Goal: Use online tool/utility: Use online tool/utility

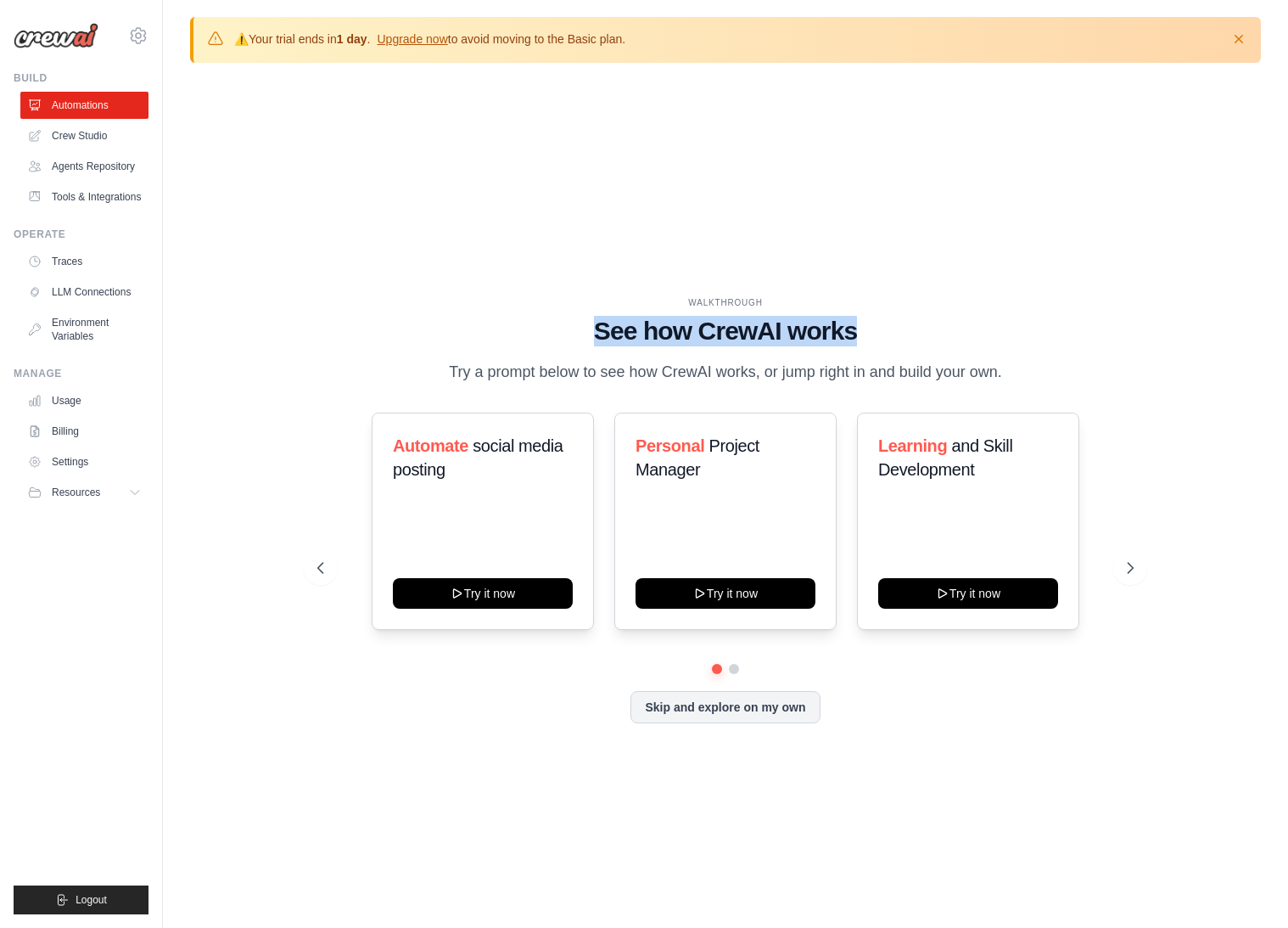
drag, startPoint x: 604, startPoint y: 312, endPoint x: 899, endPoint y: 321, distance: 295.1
click at [899, 321] on div "WALKTHROUGH See how [PERSON_NAME] works Try a prompt below to see how [PERSON_N…" at bounding box center [726, 340] width 817 height 89
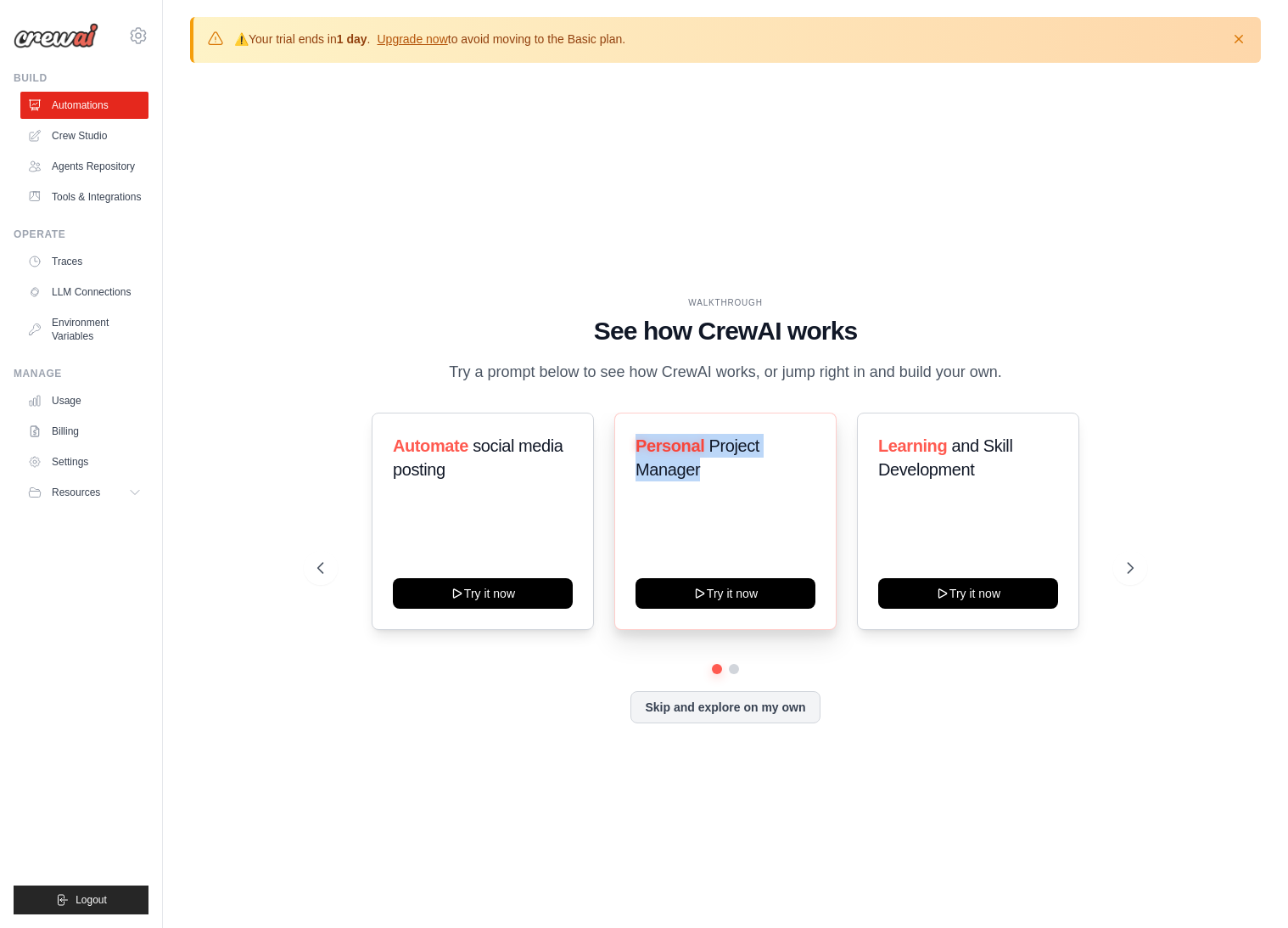
drag, startPoint x: 638, startPoint y: 444, endPoint x: 742, endPoint y: 519, distance: 128.2
click at [742, 519] on div "Personal Project Manager Try it now" at bounding box center [725, 522] width 222 height 217
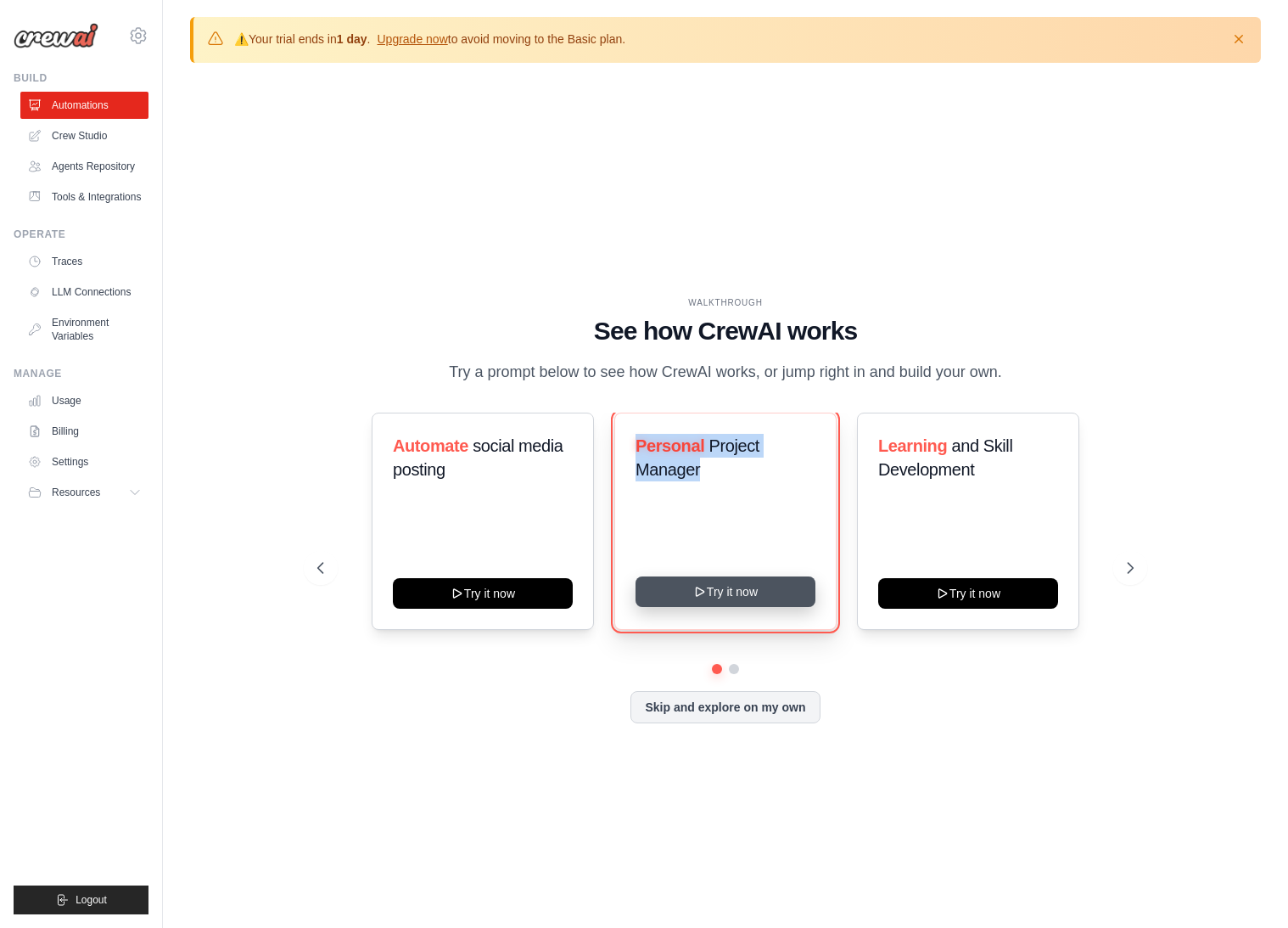
click at [753, 599] on button "Try it now" at bounding box center [725, 591] width 180 height 30
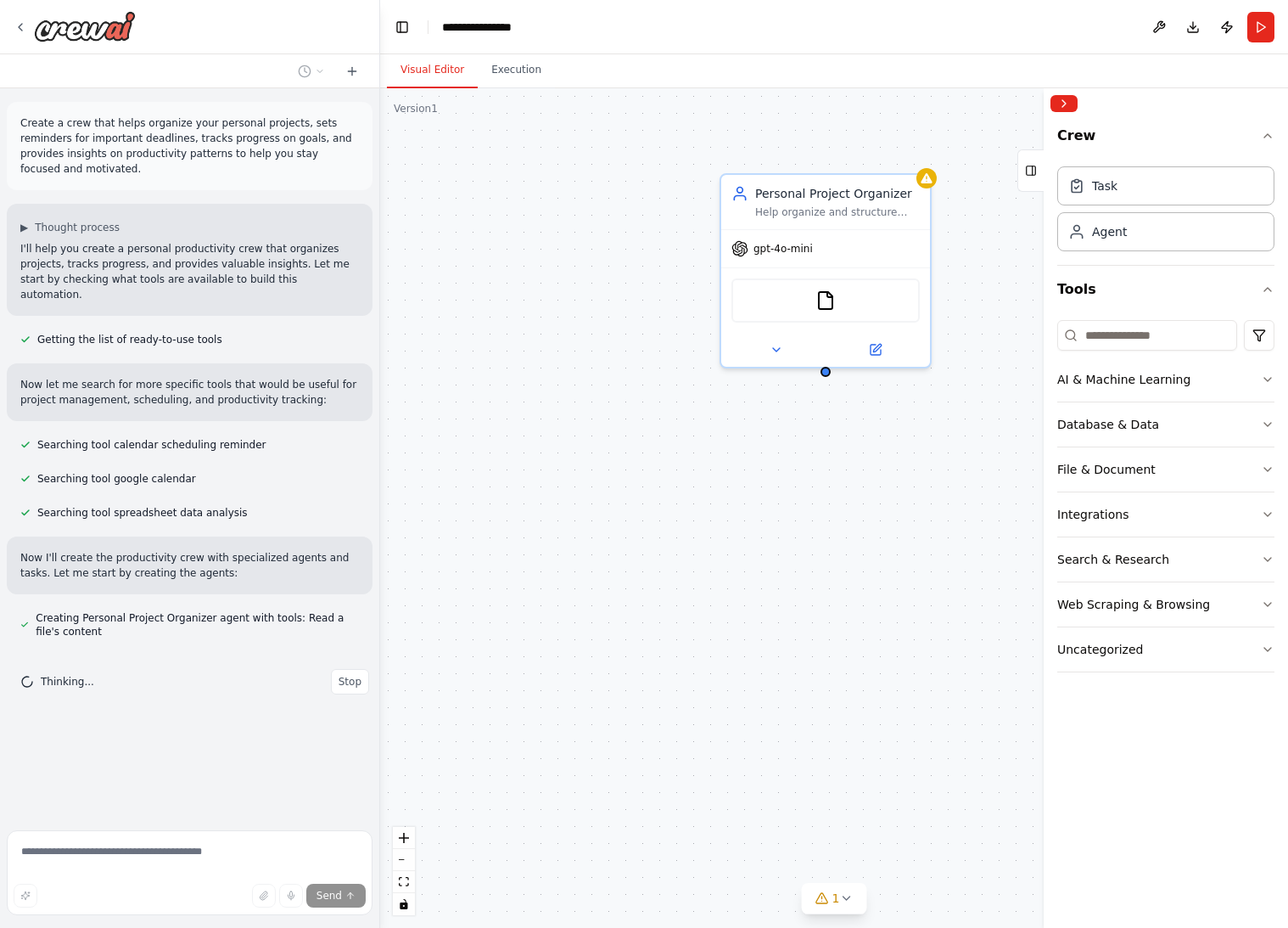
click at [833, 530] on div "Personal Project Organizer Help organize and structure personal projects by cre…" at bounding box center [834, 508] width 908 height 839
click at [809, 269] on div "FileReadTool" at bounding box center [826, 297] width 209 height 66
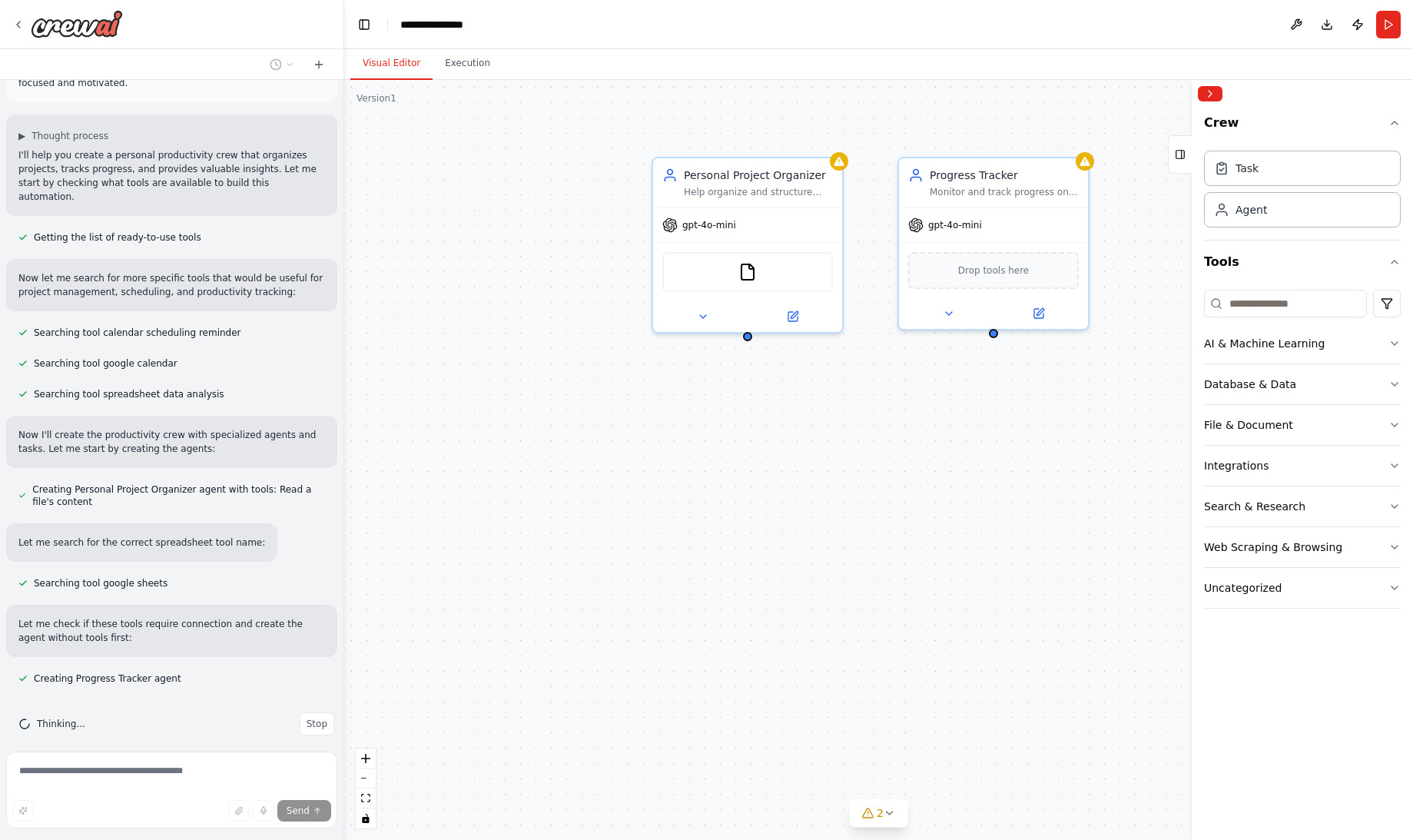
scroll to position [113, 0]
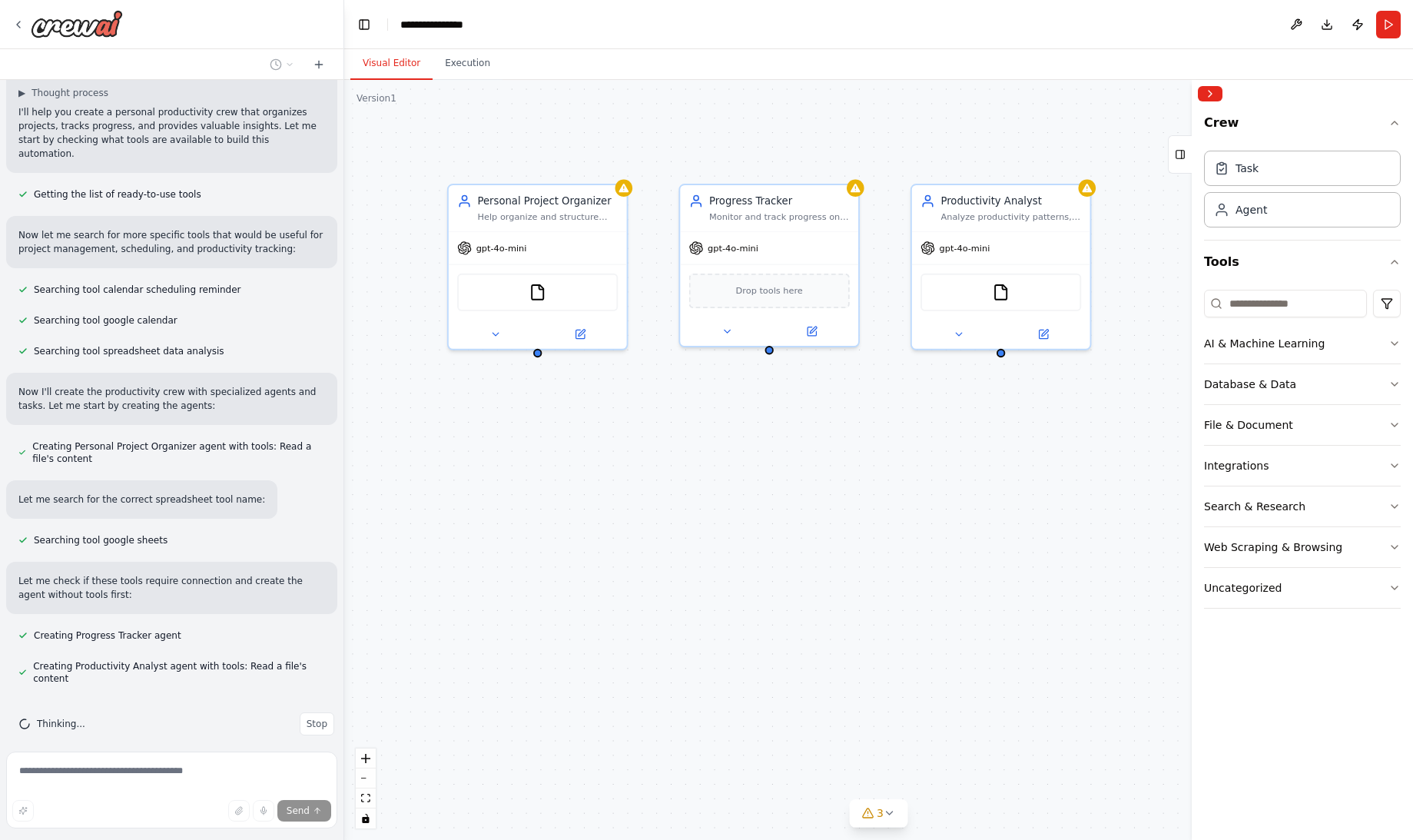
drag, startPoint x: 837, startPoint y: 503, endPoint x: 632, endPoint y: 514, distance: 205.3
click at [632, 514] on div "Personal Project Organizer Help organize and structure personal projects by cre…" at bounding box center [878, 460] width 1068 height 760
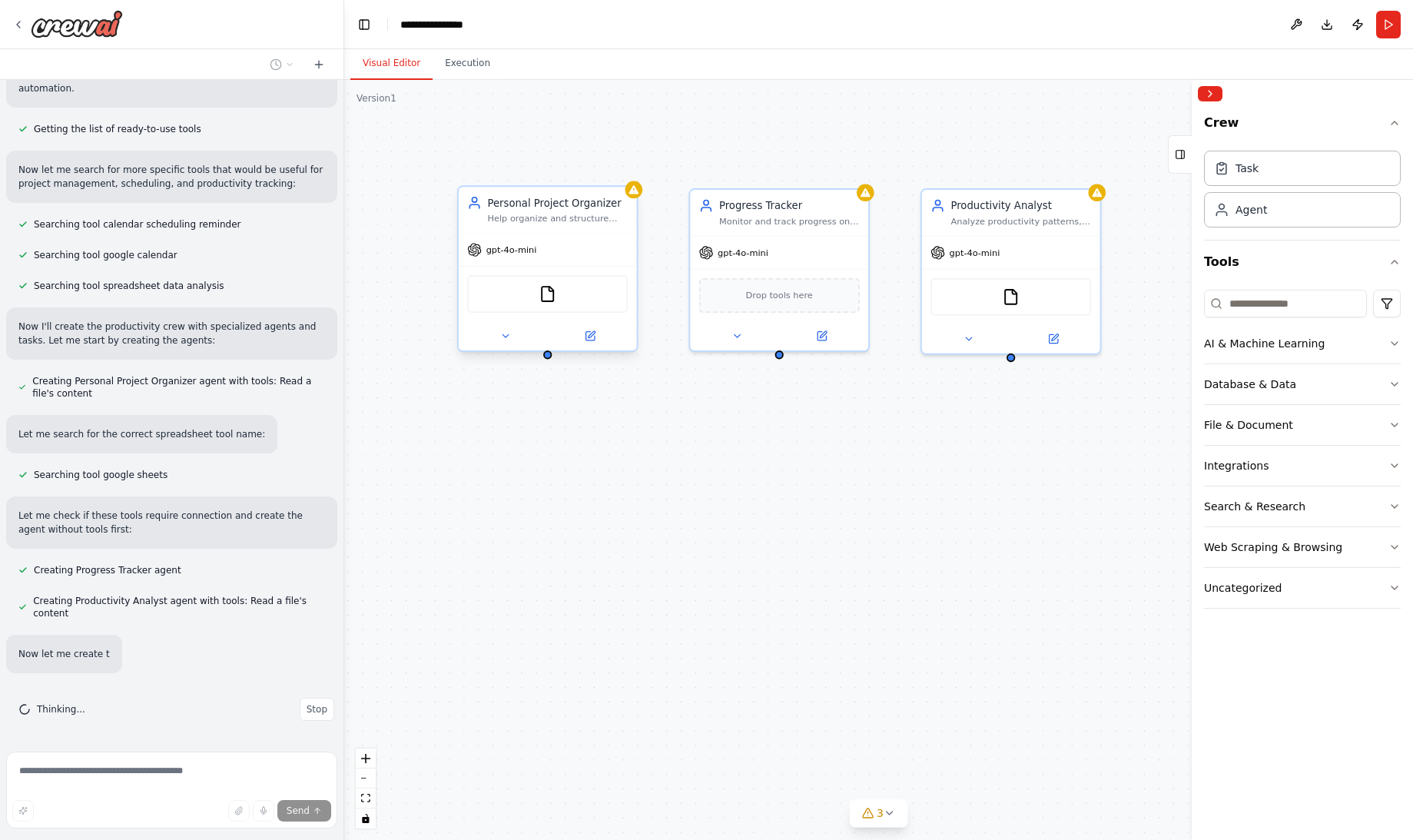
scroll to position [194, 0]
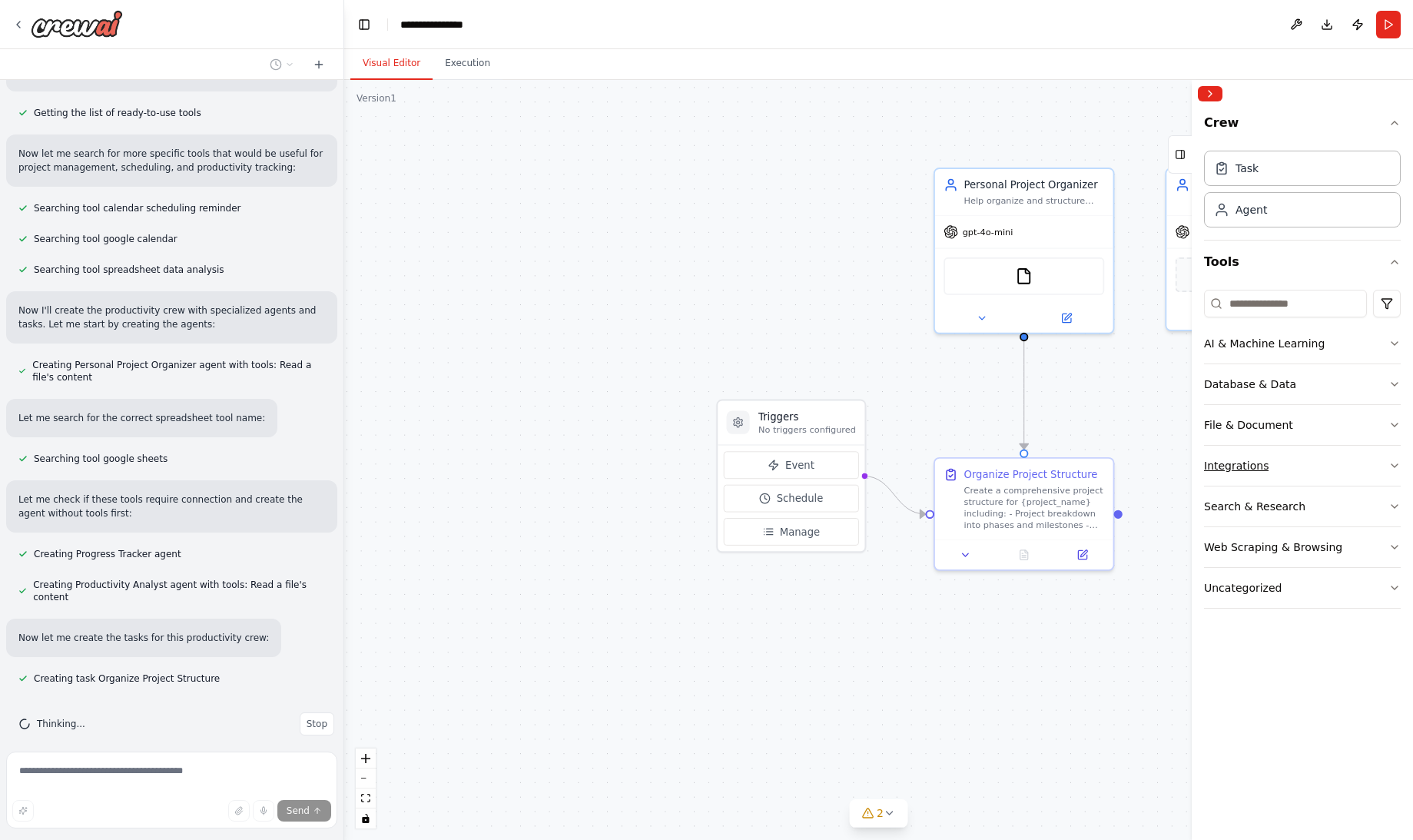
drag, startPoint x: 776, startPoint y: 483, endPoint x: 1251, endPoint y: 462, distance: 475.5
click at [1166, 462] on div "Create a crew that helps organize your personal projects, sets reminders for im…" at bounding box center [706, 420] width 1413 height 840
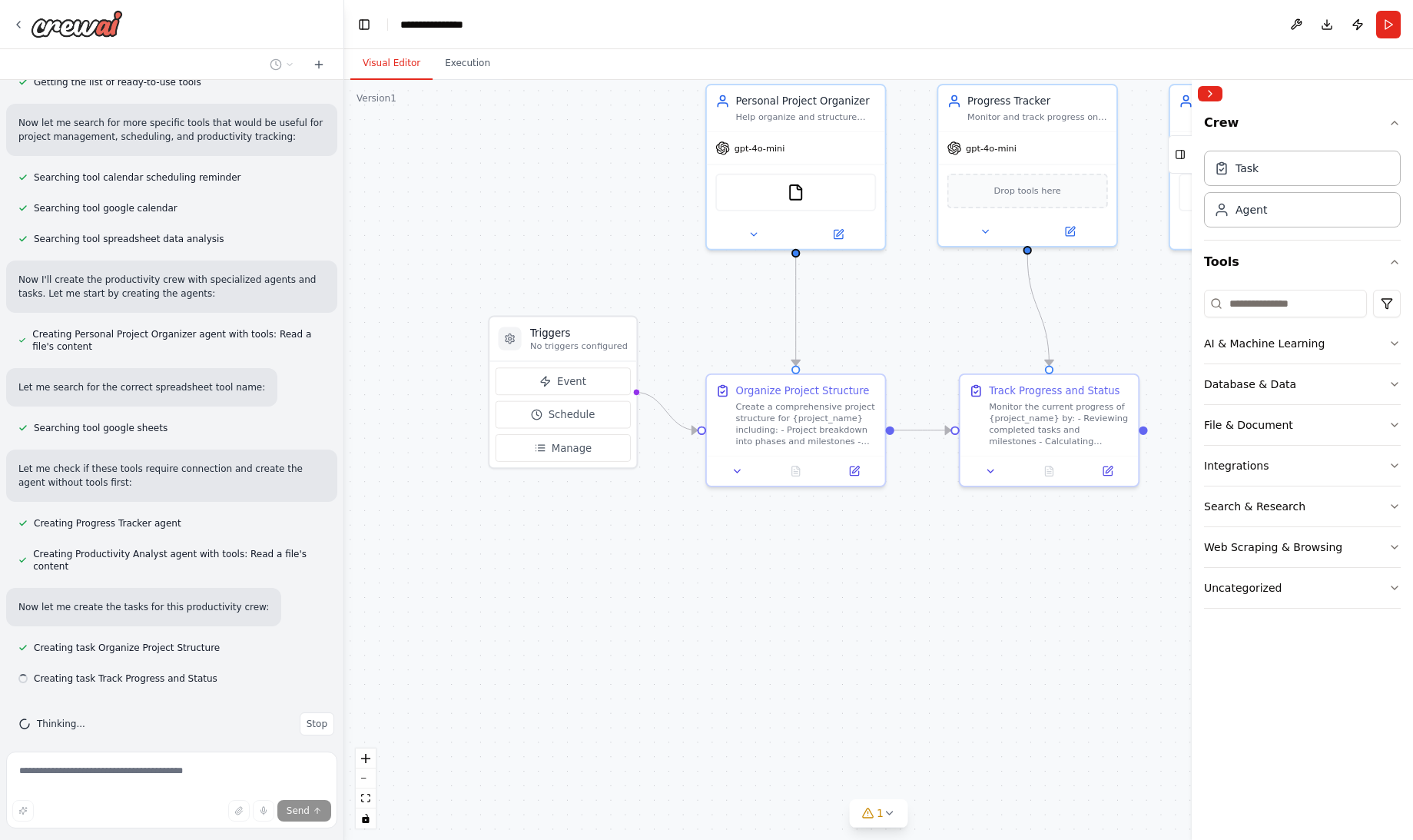
drag, startPoint x: 933, startPoint y: 790, endPoint x: 704, endPoint y: 706, distance: 243.9
click at [703, 706] on div ".deletable-edge-delete-btn { width: 20px; height: 20px; border: 0px solid #ffff…" at bounding box center [878, 460] width 1068 height 760
drag, startPoint x: 871, startPoint y: 799, endPoint x: 800, endPoint y: 724, distance: 103.3
click at [800, 724] on div "Version 1 Show Tools Hide Agents .deletable-edge-delete-btn { width: 20px; heig…" at bounding box center [878, 460] width 1068 height 760
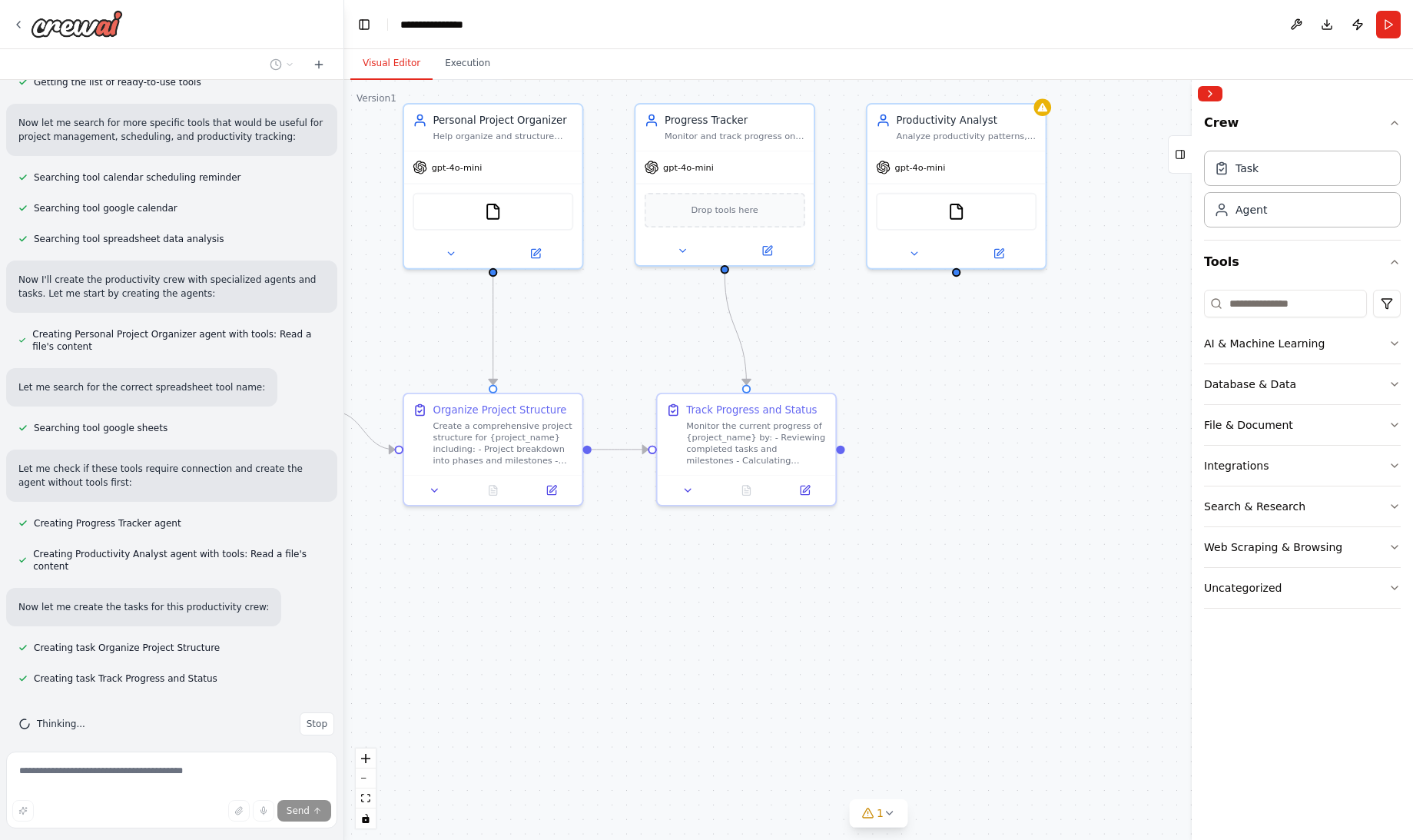
drag, startPoint x: 896, startPoint y: 656, endPoint x: 611, endPoint y: 678, distance: 285.8
click at [610, 678] on div ".deletable-edge-delete-btn { width: 20px; height: 20px; border: 0px solid #ffff…" at bounding box center [878, 460] width 1068 height 760
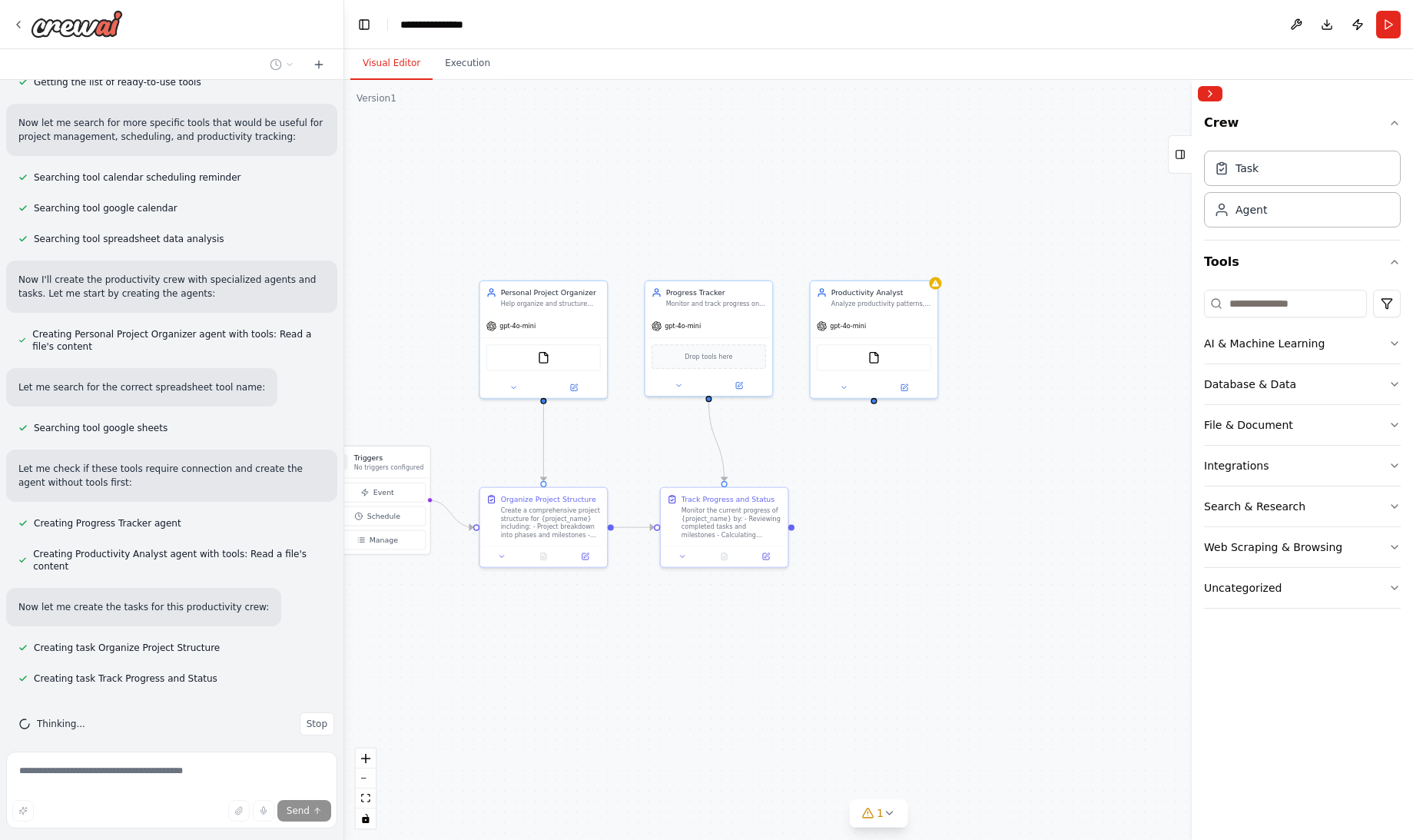
scroll to position [255, 0]
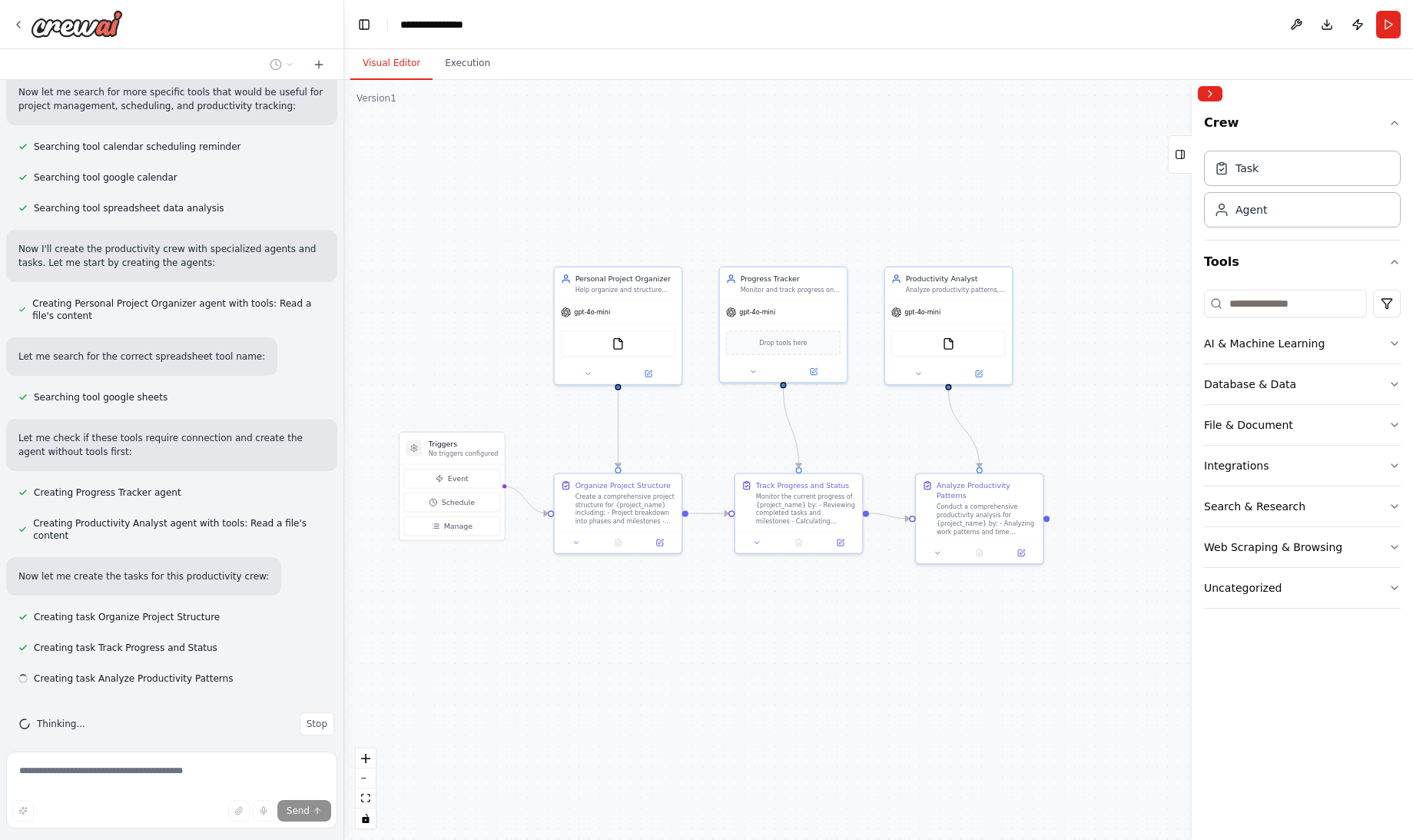
drag, startPoint x: 618, startPoint y: 690, endPoint x: 696, endPoint y: 675, distance: 79.4
click at [696, 675] on div ".deletable-edge-delete-btn { width: 20px; height: 20px; border: 0px solid #ffff…" at bounding box center [878, 460] width 1068 height 760
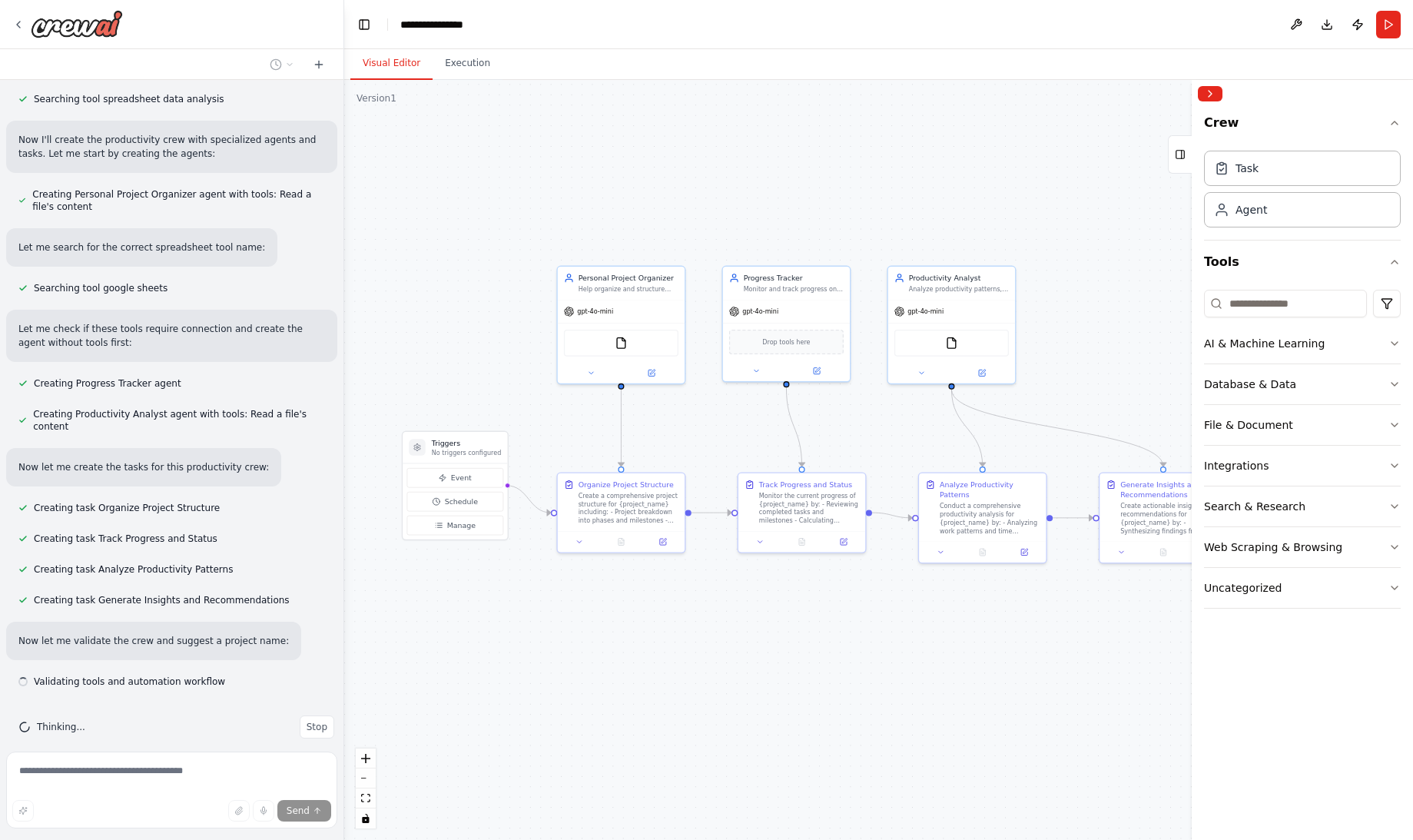
scroll to position [368, 0]
click at [819, 686] on div ".deletable-edge-delete-btn { width: 20px; height: 20px; border: 0px solid #ffff…" at bounding box center [878, 460] width 1068 height 760
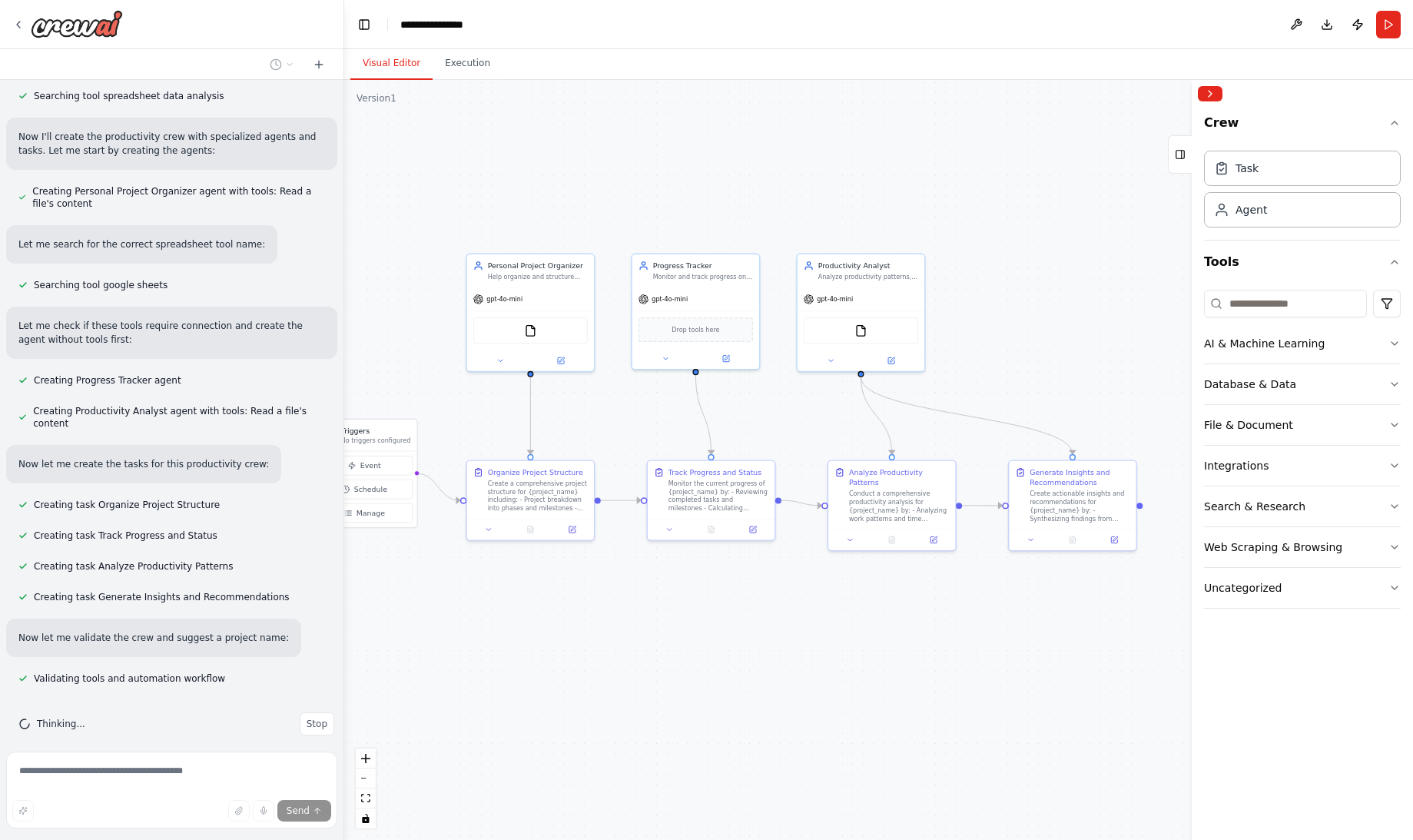
drag, startPoint x: 788, startPoint y: 633, endPoint x: 698, endPoint y: 621, distance: 90.8
click at [698, 621] on div ".deletable-edge-delete-btn { width: 20px; height: 20px; border: 0px solid #ffff…" at bounding box center [878, 460] width 1068 height 760
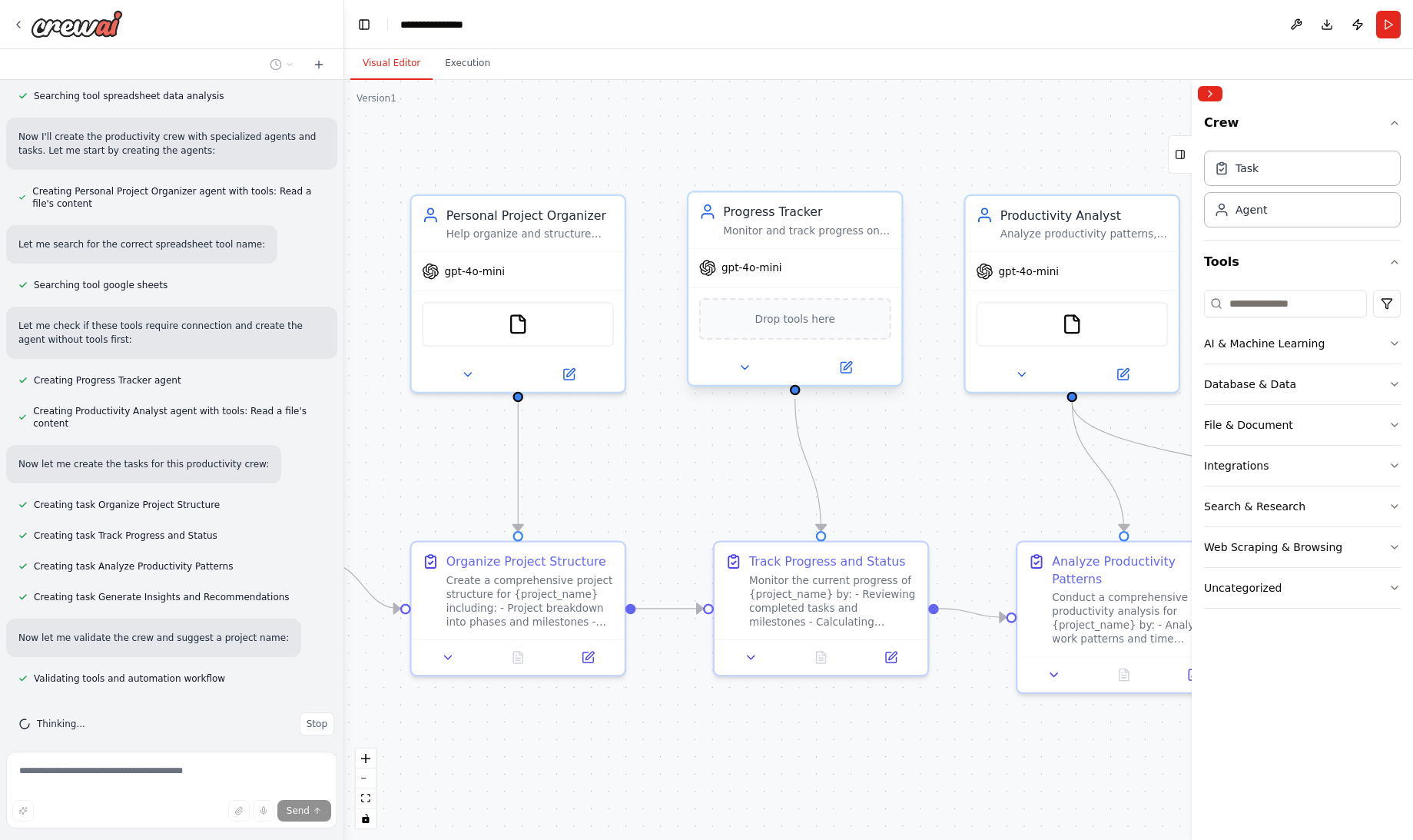
click at [750, 246] on div "Progress Tracker Monitor and track progress on {project_name}, update status, c…" at bounding box center [795, 220] width 212 height 55
click at [761, 215] on div "Progress Tracker" at bounding box center [806, 211] width 168 height 17
click at [806, 169] on div ".deletable-edge-delete-btn { width: 20px; height: 20px; border: 0px solid #ffff…" at bounding box center [878, 460] width 1068 height 760
click at [493, 317] on div "FileReadTool" at bounding box center [518, 321] width 192 height 45
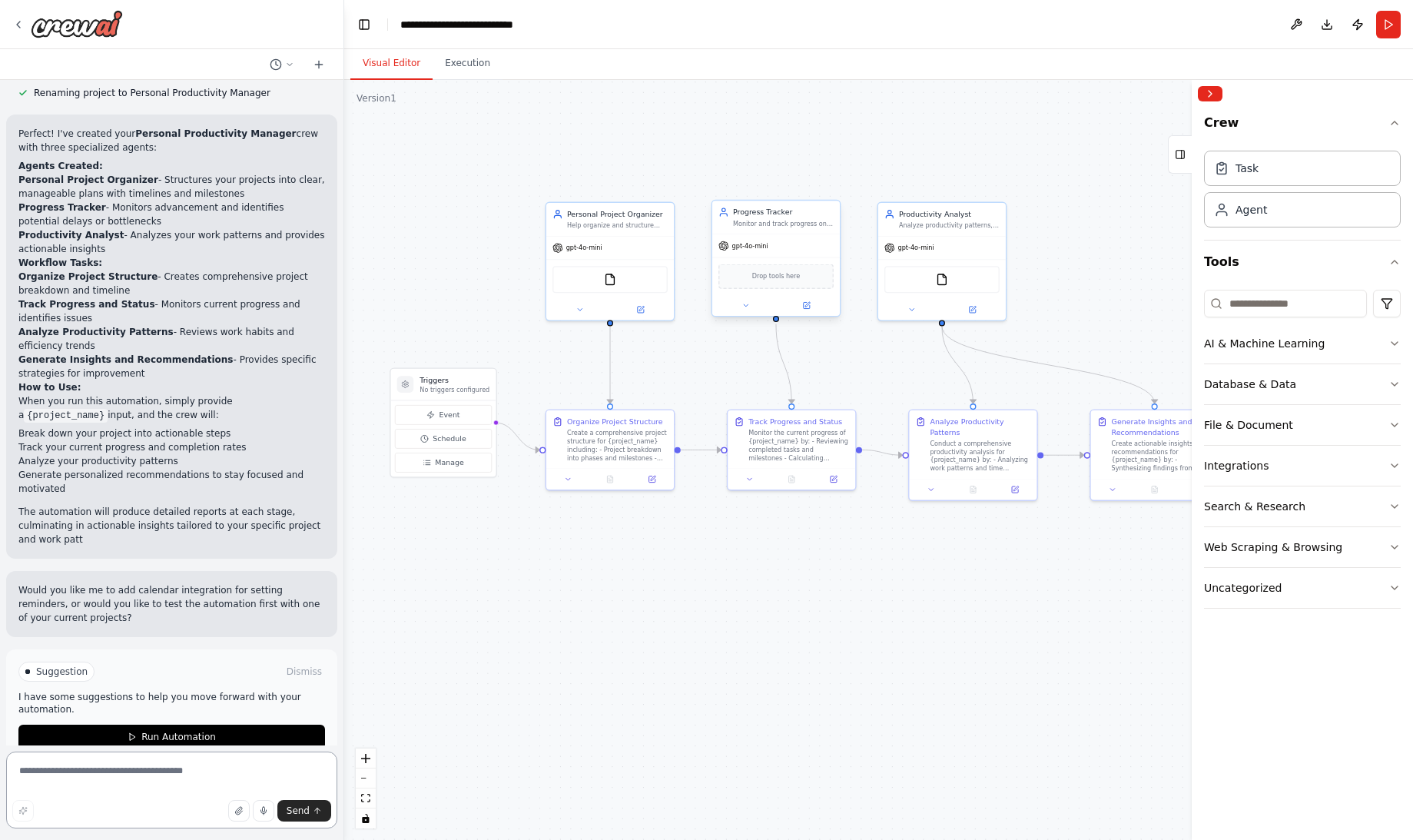
scroll to position [998, 0]
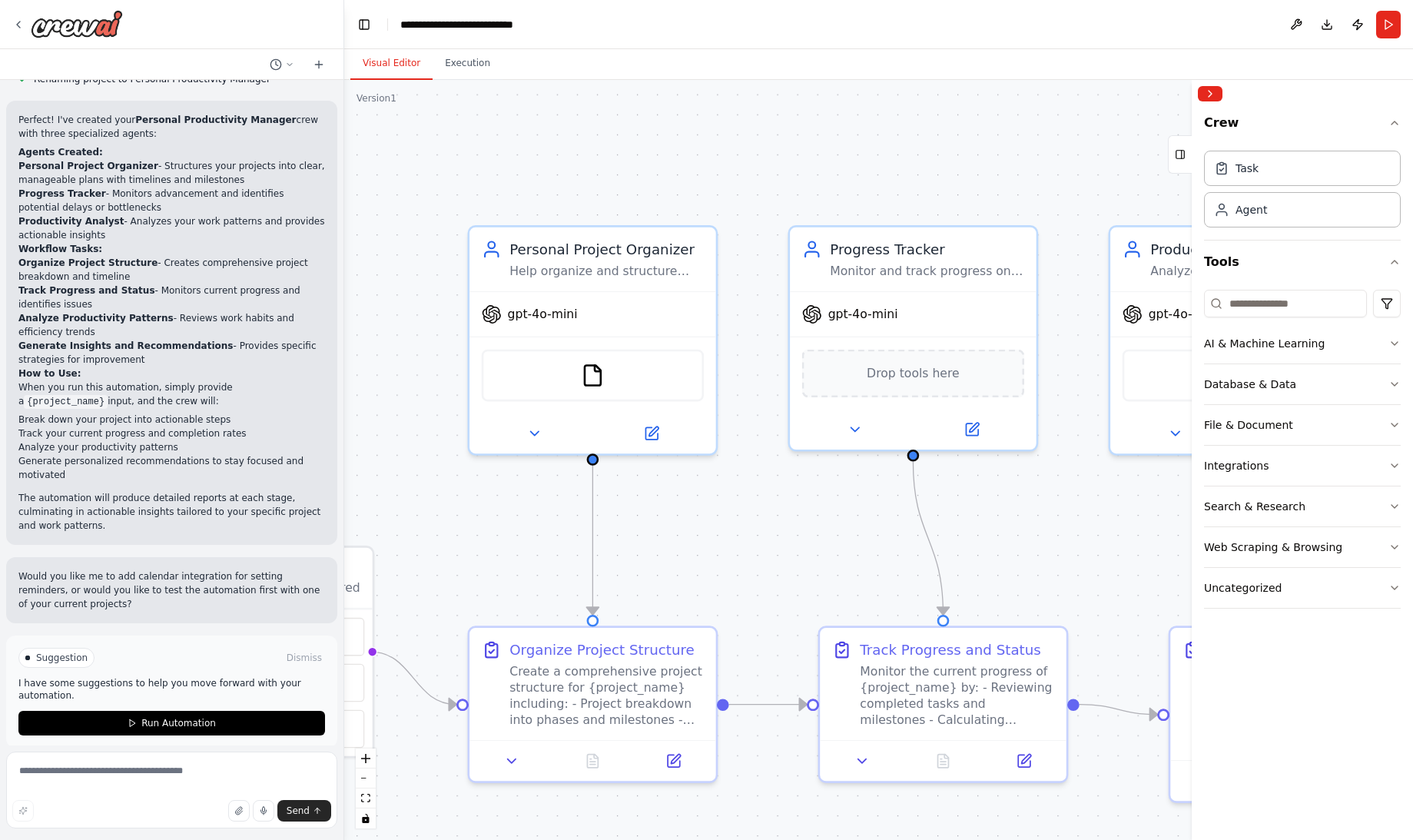
drag, startPoint x: 739, startPoint y: 174, endPoint x: 494, endPoint y: 511, distance: 416.6
click at [494, 511] on div ".deletable-edge-delete-btn { width: 20px; height: 20px; border: 0px solid #ffff…" at bounding box center [878, 460] width 1068 height 760
